Goal: Task Accomplishment & Management: Use online tool/utility

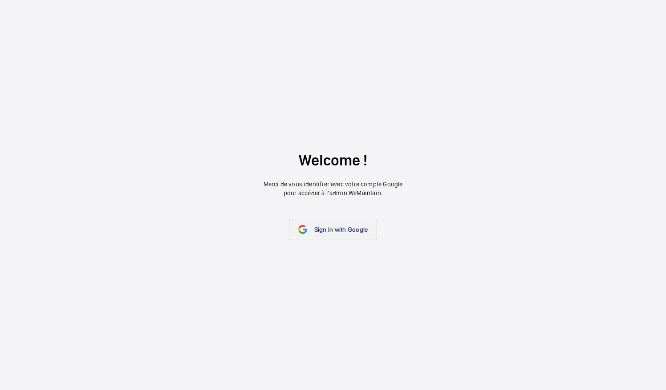
click at [341, 230] on span "Sign in with Google" at bounding box center [341, 229] width 54 height 7
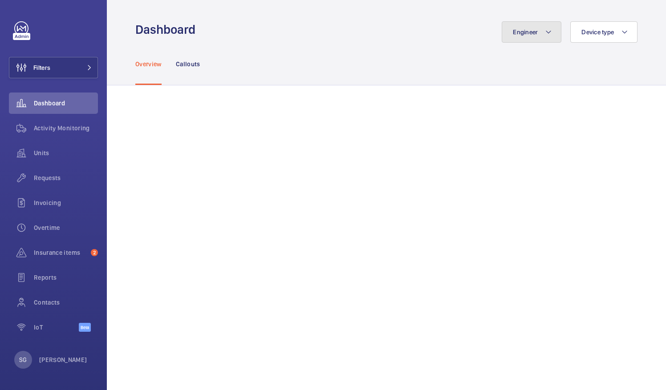
click at [519, 36] on button "Engineer" at bounding box center [531, 31] width 60 height 21
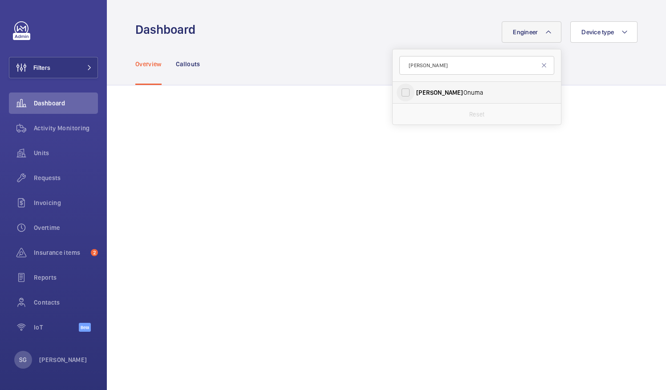
type input "[PERSON_NAME]"
click at [400, 88] on input "[PERSON_NAME]" at bounding box center [405, 93] width 18 height 18
click at [396, 92] on input "[PERSON_NAME]" at bounding box center [405, 93] width 18 height 18
checkbox input "false"
click at [321, 42] on div "Engineer [PERSON_NAME] Reset Device type" at bounding box center [419, 31] width 436 height 21
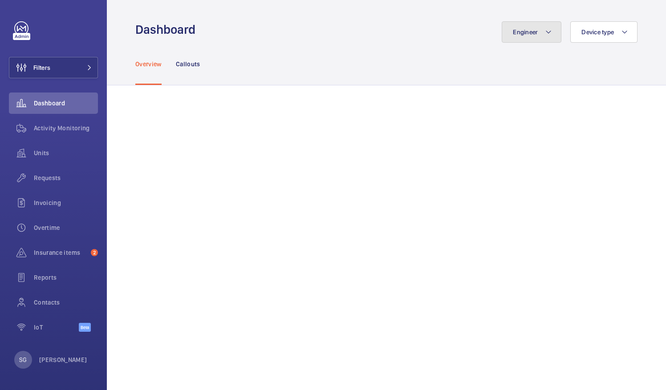
click at [517, 42] on button "Engineer" at bounding box center [531, 31] width 60 height 21
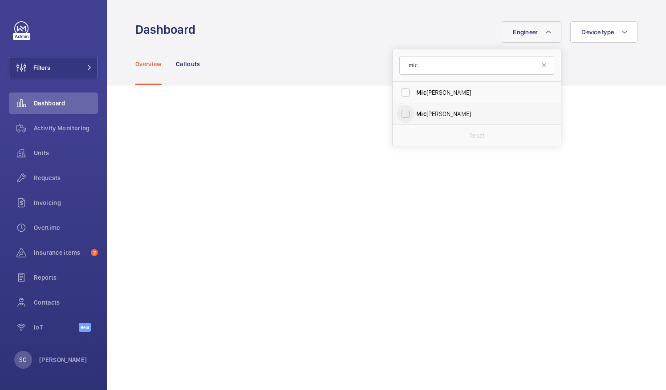
type input "mic"
click at [400, 112] on input "[PERSON_NAME]" at bounding box center [405, 114] width 18 height 18
click at [398, 115] on input "[PERSON_NAME]" at bounding box center [405, 114] width 18 height 18
checkbox input "false"
click at [417, 71] on input "mic" at bounding box center [476, 65] width 155 height 19
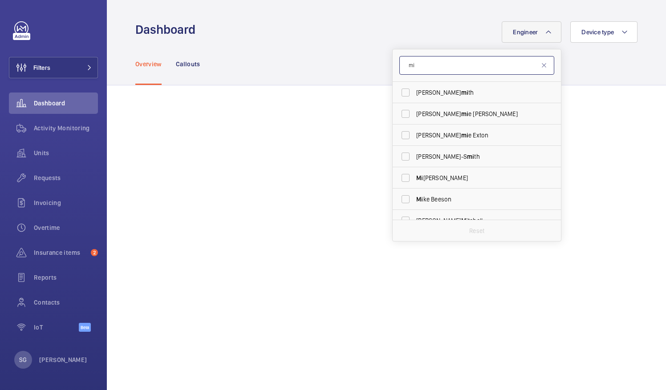
type input "m"
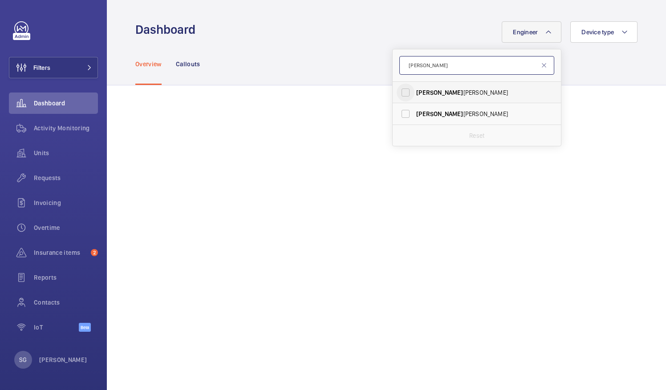
type input "[PERSON_NAME]"
click at [396, 90] on input "[PERSON_NAME]" at bounding box center [405, 93] width 18 height 18
click at [398, 89] on input "[PERSON_NAME]" at bounding box center [405, 93] width 18 height 18
checkbox input "false"
click at [429, 61] on input "[PERSON_NAME]" at bounding box center [476, 65] width 155 height 19
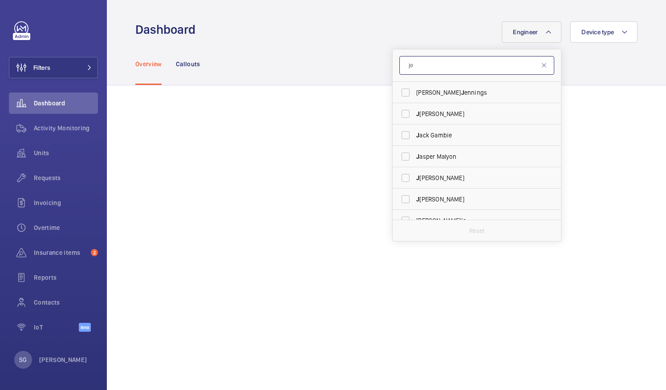
type input "j"
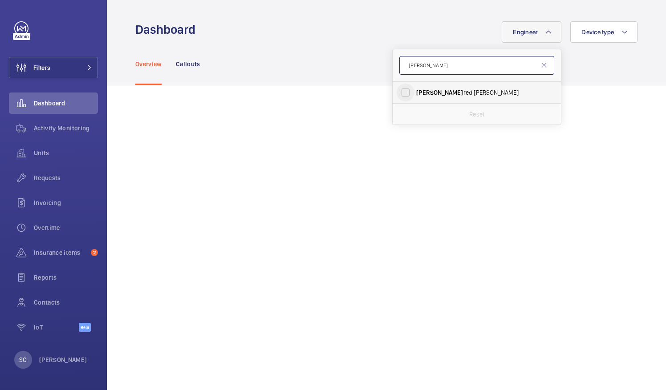
type input "[PERSON_NAME]"
click at [398, 96] on input "[PERSON_NAME]" at bounding box center [405, 93] width 18 height 18
click at [396, 93] on input "[PERSON_NAME]" at bounding box center [405, 93] width 18 height 18
checkbox input "false"
click at [429, 67] on input "[PERSON_NAME]" at bounding box center [476, 65] width 155 height 19
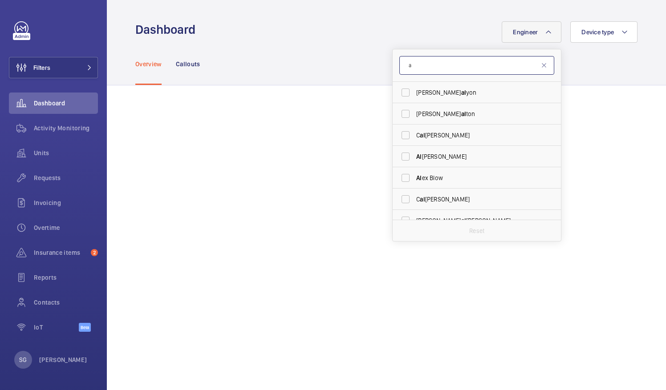
type input "a"
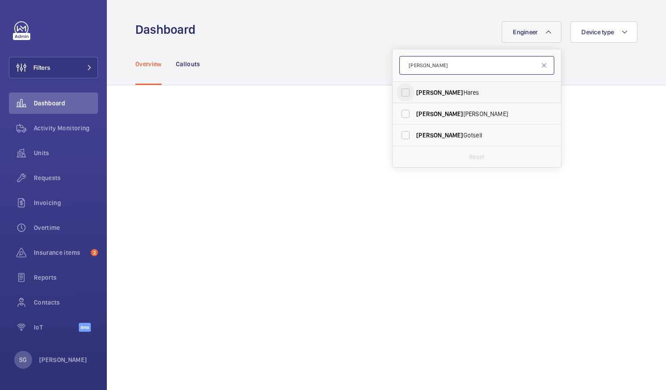
type input "[PERSON_NAME]"
click at [397, 95] on input "[PERSON_NAME]" at bounding box center [405, 93] width 18 height 18
checkbox input "true"
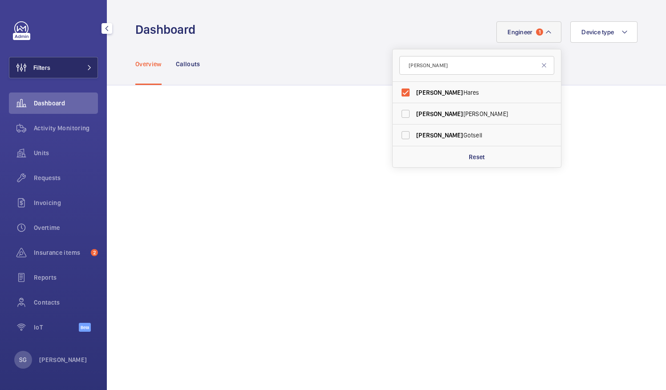
click at [35, 72] on span "Filters" at bounding box center [29, 67] width 41 height 21
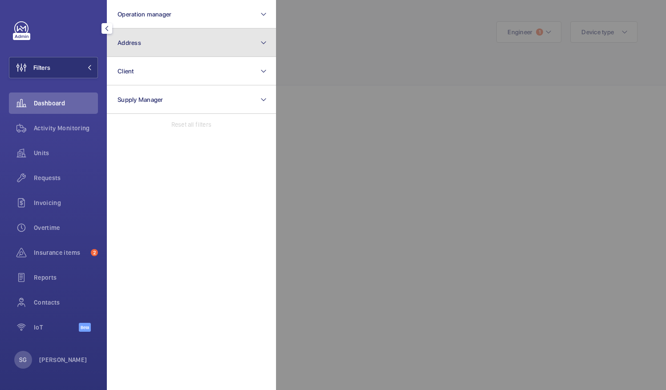
click at [206, 48] on button "Address" at bounding box center [191, 42] width 169 height 28
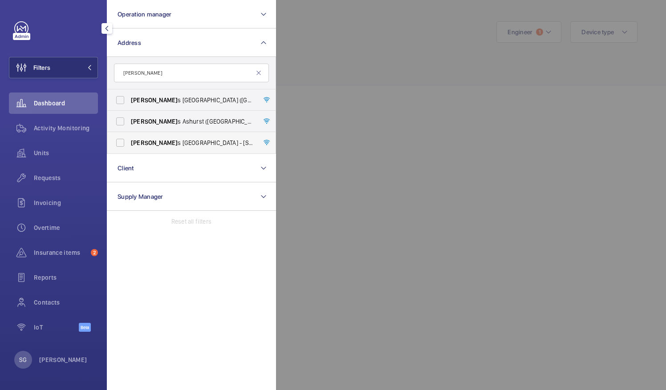
type input "[PERSON_NAME]"
click at [167, 138] on label "[PERSON_NAME] s London Wall - [STREET_ADDRESS]" at bounding box center [184, 142] width 155 height 21
click at [129, 138] on input "[PERSON_NAME] s London Wall - [STREET_ADDRESS]" at bounding box center [120, 143] width 18 height 18
checkbox input "true"
click at [347, 96] on div at bounding box center [609, 195] width 666 height 390
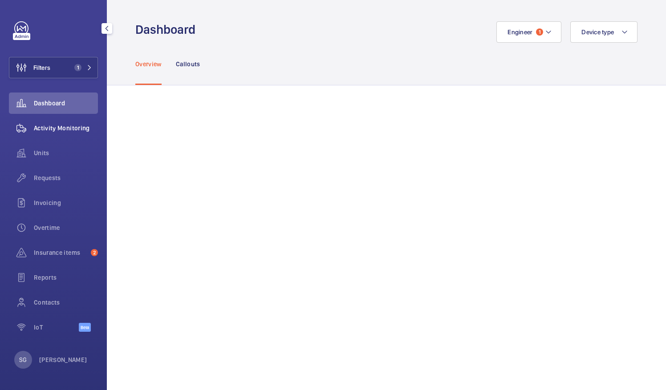
click at [91, 129] on span "Activity Monitoring" at bounding box center [66, 128] width 64 height 9
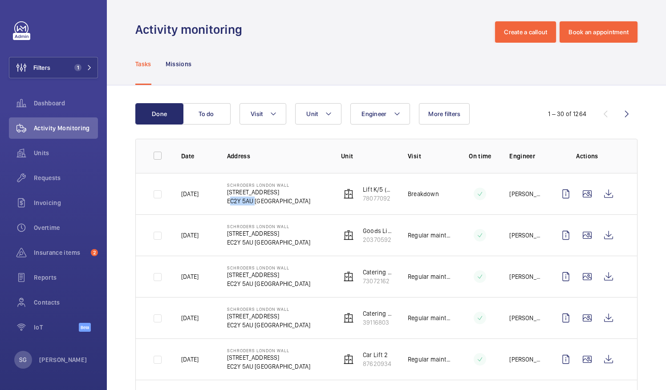
drag, startPoint x: 253, startPoint y: 200, endPoint x: 222, endPoint y: 198, distance: 30.4
click at [222, 198] on td "Schroders [GEOGRAPHIC_DATA] [STREET_ADDRESS]" at bounding box center [270, 193] width 114 height 41
copy p "EC2Y 5AU"
click at [93, 61] on button "Filters 1" at bounding box center [53, 67] width 89 height 21
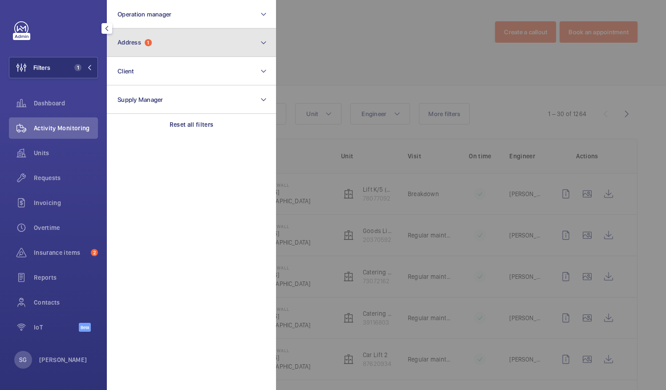
click at [178, 37] on button "Address 1" at bounding box center [191, 42] width 169 height 28
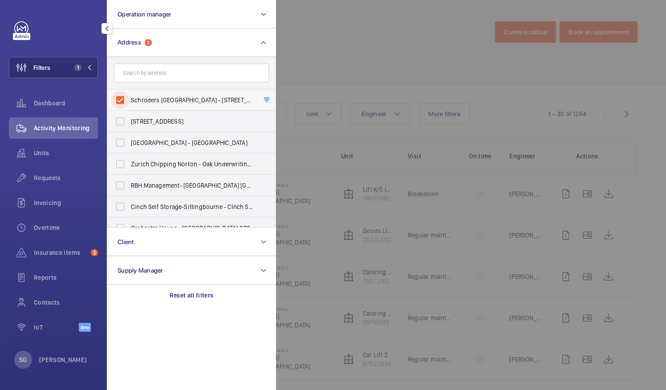
click at [120, 101] on input "Schroders [GEOGRAPHIC_DATA] - [STREET_ADDRESS]" at bounding box center [120, 100] width 18 height 18
checkbox input "false"
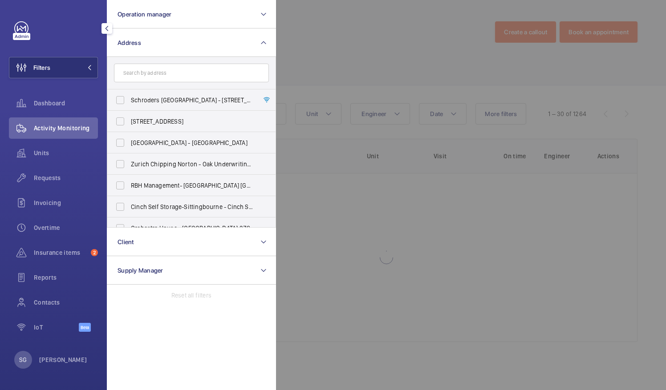
click at [323, 60] on div at bounding box center [609, 195] width 666 height 390
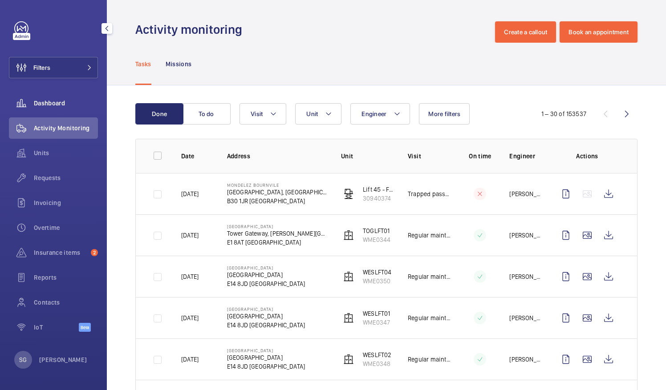
click at [56, 106] on span "Dashboard" at bounding box center [66, 103] width 64 height 9
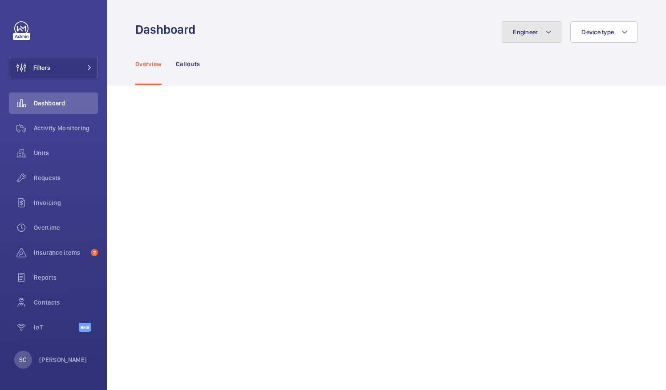
click at [532, 36] on button "Engineer" at bounding box center [531, 31] width 60 height 21
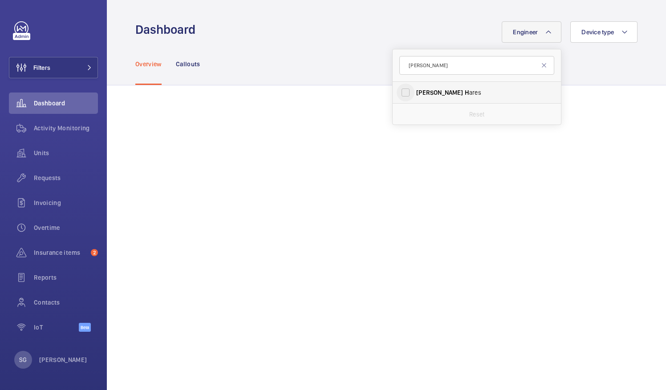
type input "[PERSON_NAME]"
click at [396, 91] on input "[PERSON_NAME]" at bounding box center [405, 93] width 18 height 18
checkbox input "true"
click at [604, 65] on div "Overview Callouts" at bounding box center [386, 64] width 502 height 42
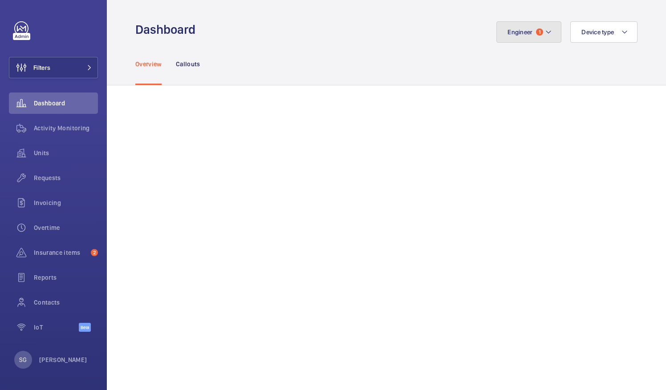
click at [545, 37] on mat-icon at bounding box center [548, 32] width 7 height 11
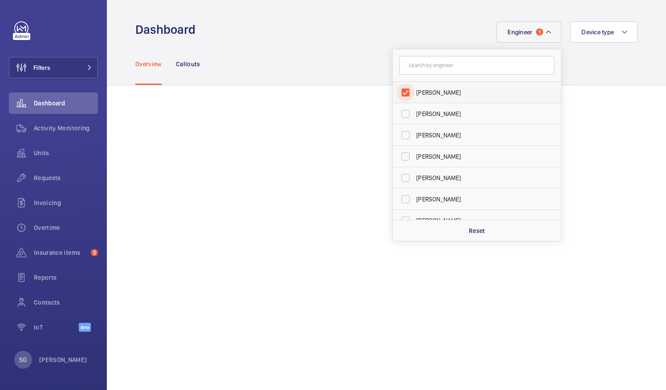
click at [400, 91] on input "[PERSON_NAME]" at bounding box center [405, 93] width 18 height 18
checkbox input "false"
click at [430, 67] on input "text" at bounding box center [476, 65] width 155 height 19
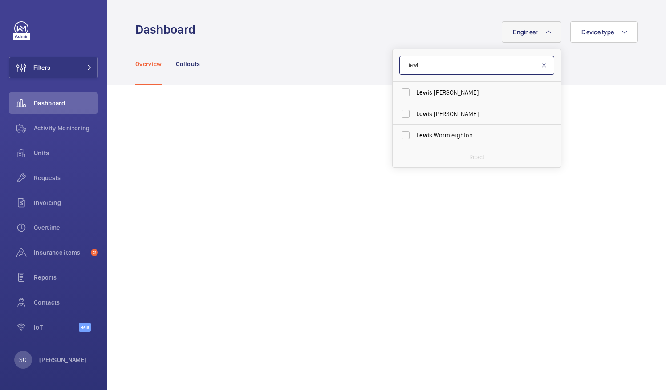
type input "lewi"
click at [456, 136] on span "[PERSON_NAME] s Wormleighton" at bounding box center [477, 135] width 122 height 9
click at [401, 137] on input "[PERSON_NAME] s Wormleighton" at bounding box center [405, 135] width 18 height 18
click at [402, 134] on input "[PERSON_NAME] s Wormleighton" at bounding box center [405, 135] width 18 height 18
checkbox input "false"
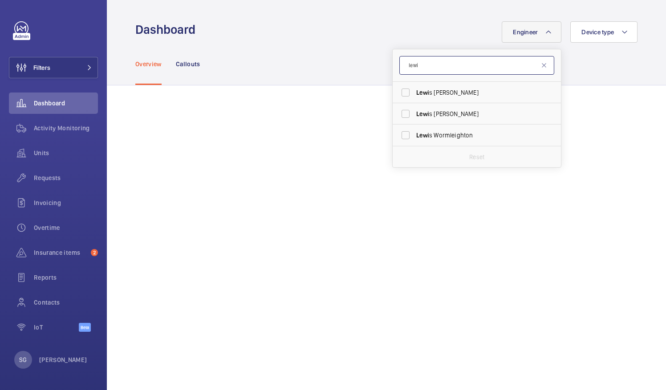
click at [442, 62] on input "lewi" at bounding box center [476, 65] width 155 height 19
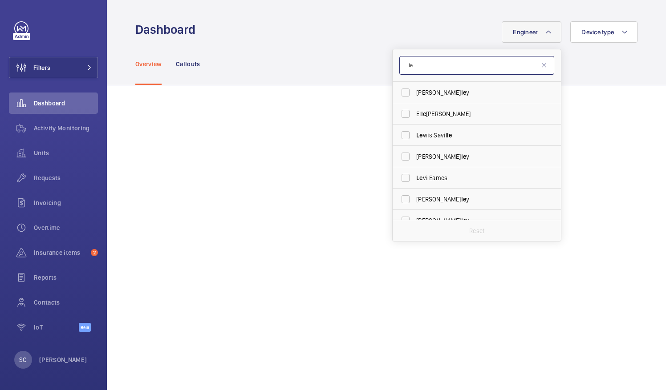
type input "l"
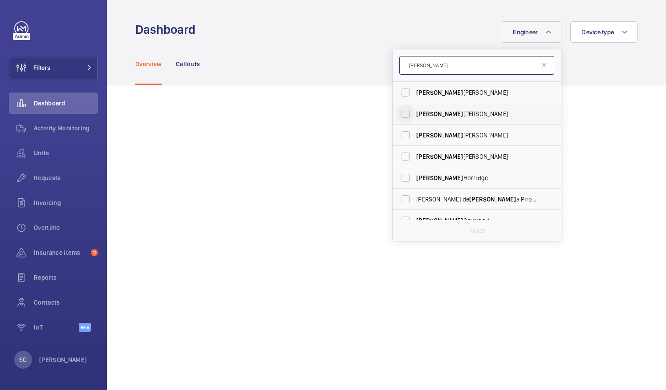
type input "[PERSON_NAME]"
click at [398, 113] on input "[PERSON_NAME]" at bounding box center [405, 114] width 18 height 18
click at [396, 115] on input "[PERSON_NAME]" at bounding box center [405, 114] width 18 height 18
checkbox input "false"
click at [426, 73] on input "[PERSON_NAME]" at bounding box center [476, 65] width 155 height 19
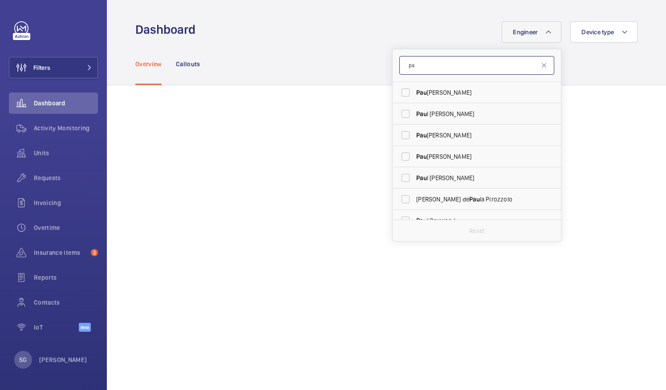
type input "p"
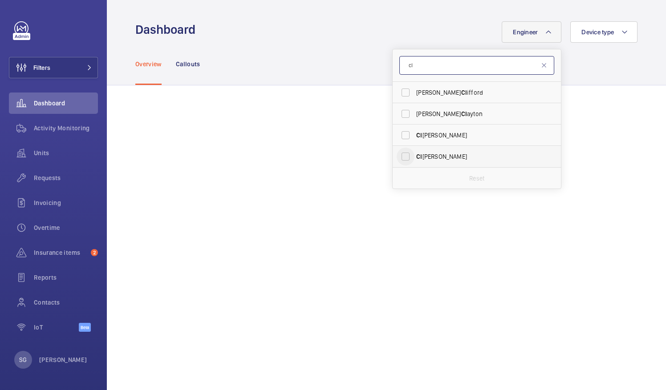
type input "cl"
click at [402, 158] on input "Cl [PERSON_NAME]" at bounding box center [405, 157] width 18 height 18
click at [402, 152] on input "Cl [PERSON_NAME]" at bounding box center [405, 157] width 18 height 18
checkbox input "false"
click at [428, 72] on input "cl" at bounding box center [476, 65] width 155 height 19
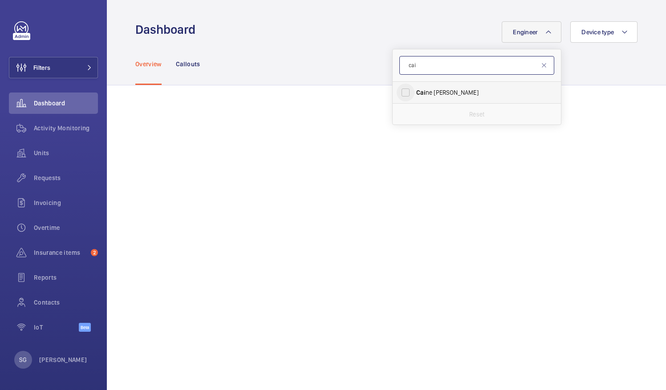
type input "cai"
click at [396, 91] on input "[PERSON_NAME]" at bounding box center [405, 93] width 18 height 18
click at [400, 88] on input "[PERSON_NAME]" at bounding box center [405, 93] width 18 height 18
checkbox input "false"
click at [427, 63] on input "cai" at bounding box center [476, 65] width 155 height 19
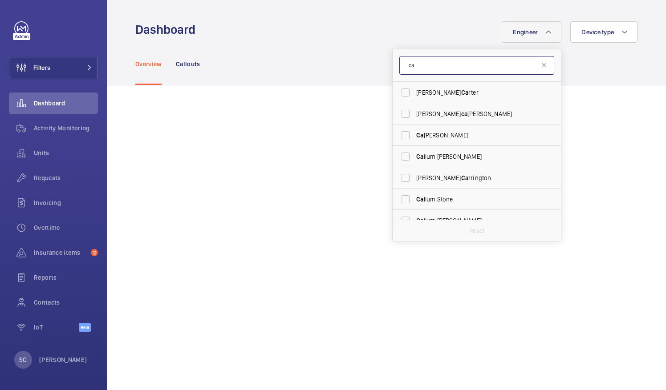
type input "c"
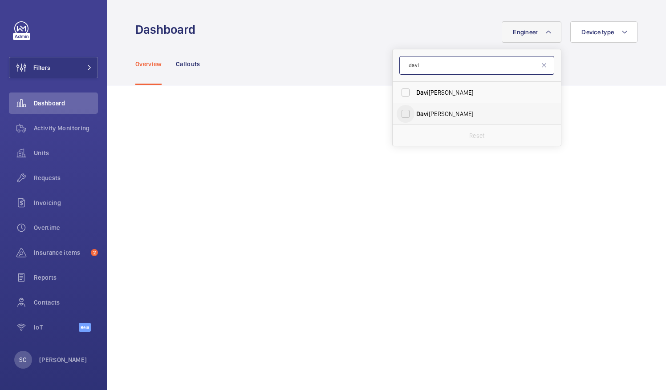
type input "davi"
click at [400, 117] on input "[PERSON_NAME]" at bounding box center [405, 114] width 18 height 18
click at [399, 113] on input "[PERSON_NAME]" at bounding box center [405, 114] width 18 height 18
checkbox input "false"
click at [441, 61] on input "davi" at bounding box center [476, 65] width 155 height 19
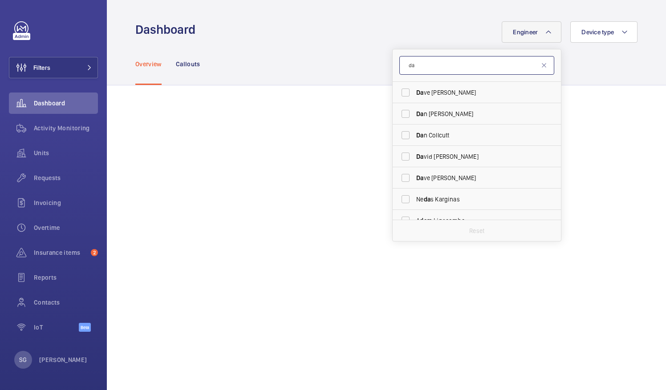
type input "d"
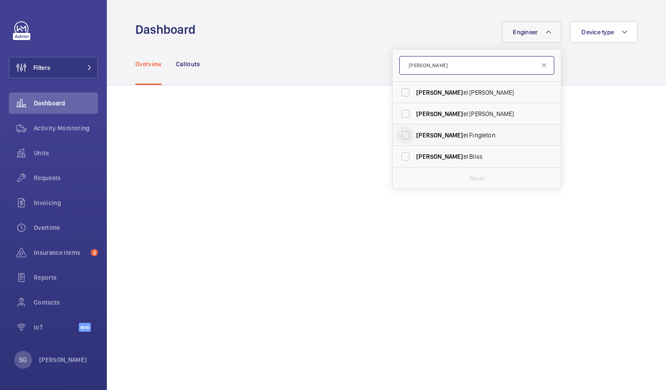
type input "[PERSON_NAME]"
click at [404, 133] on input "[PERSON_NAME] el Fingleton" at bounding box center [405, 135] width 18 height 18
checkbox input "true"
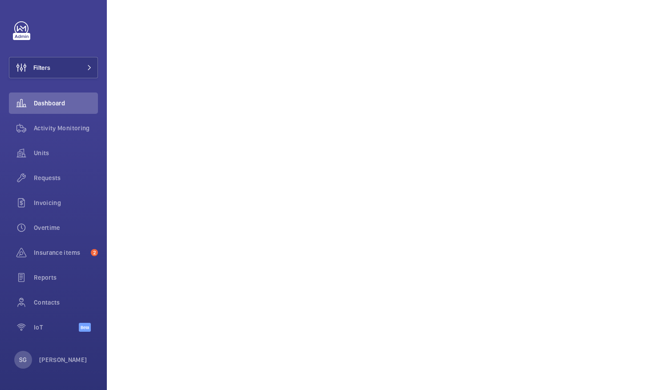
scroll to position [339, 0]
